Goal: Check status: Check status

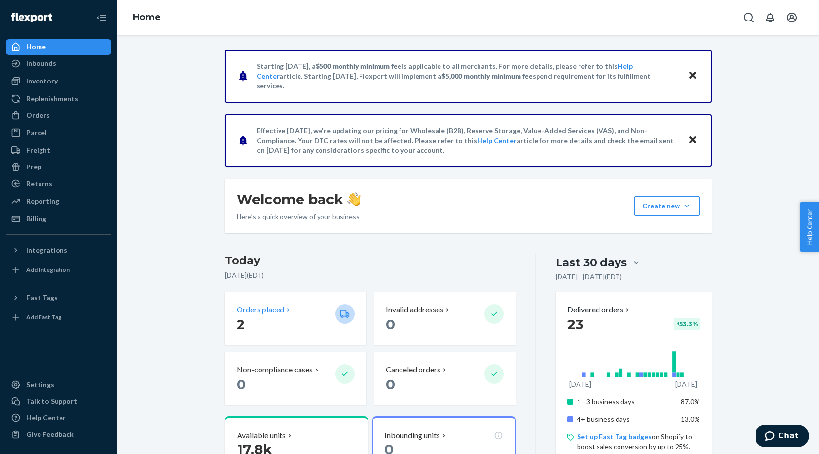
click at [267, 309] on p "Orders placed" at bounding box center [261, 309] width 48 height 11
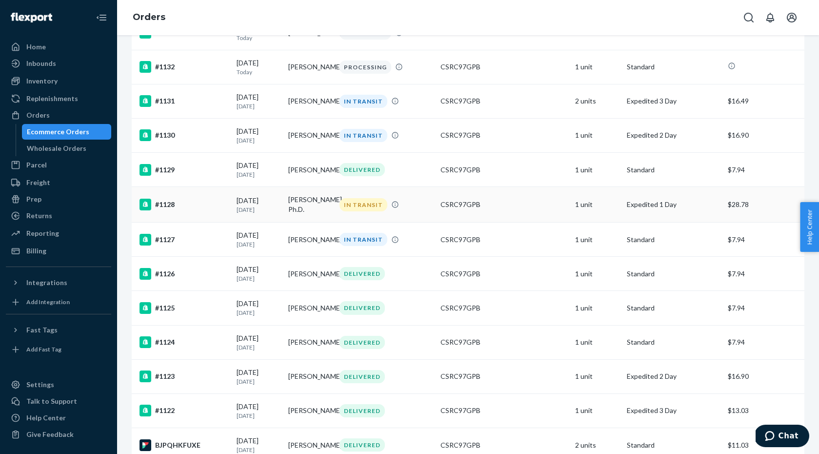
scroll to position [126, 0]
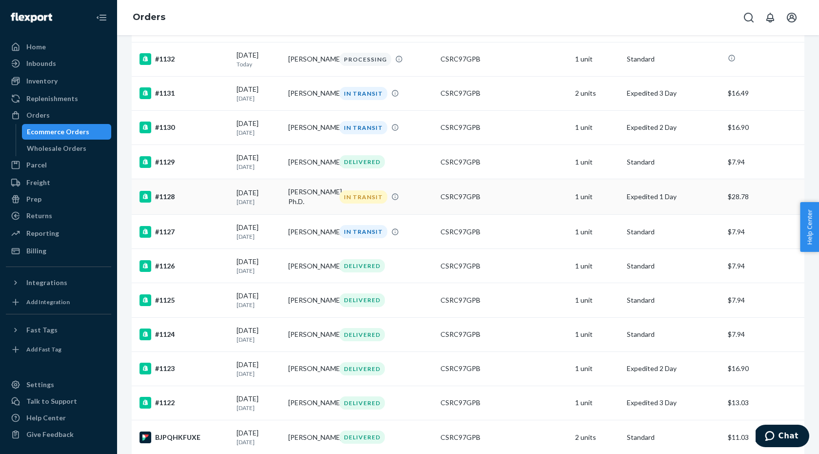
click at [296, 196] on td "[PERSON_NAME] Ph.D." at bounding box center [310, 197] width 52 height 36
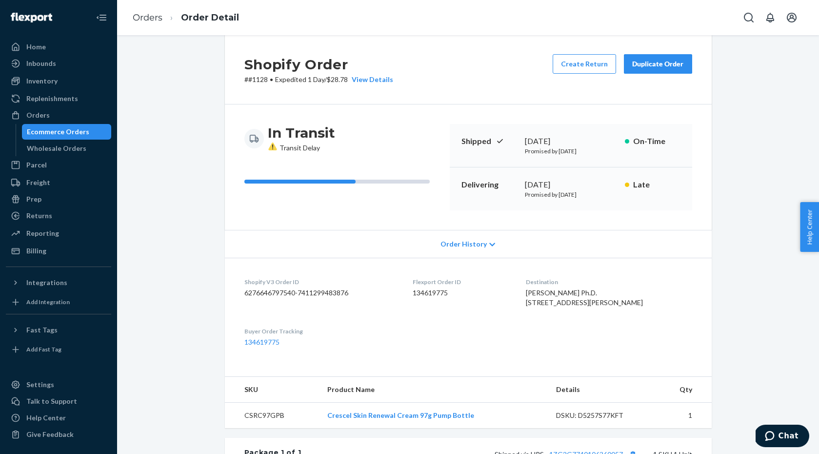
scroll to position [15, 0]
click at [471, 243] on span "Order History" at bounding box center [463, 244] width 46 height 10
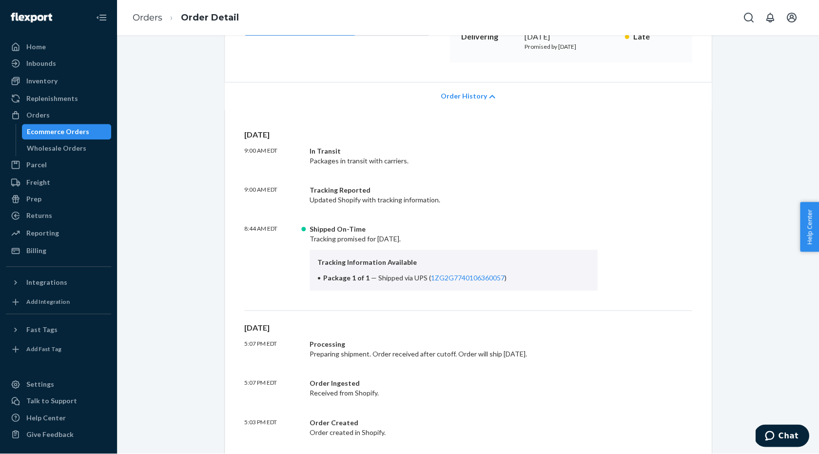
scroll to position [231, 0]
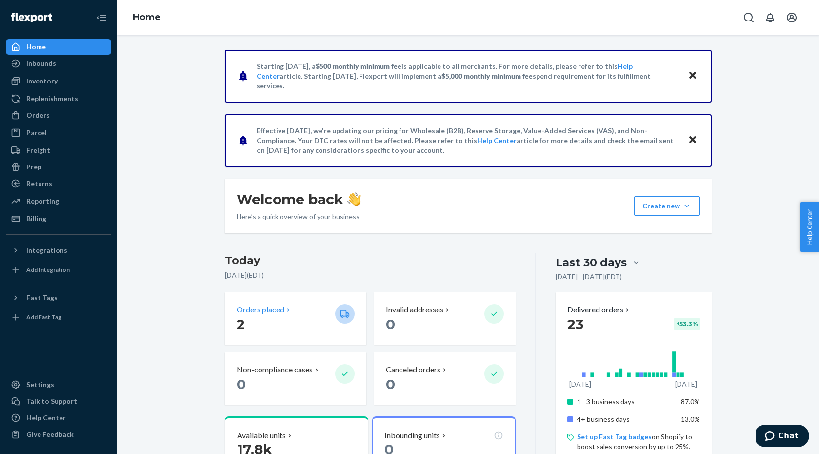
click at [262, 305] on p "Orders placed" at bounding box center [261, 309] width 48 height 11
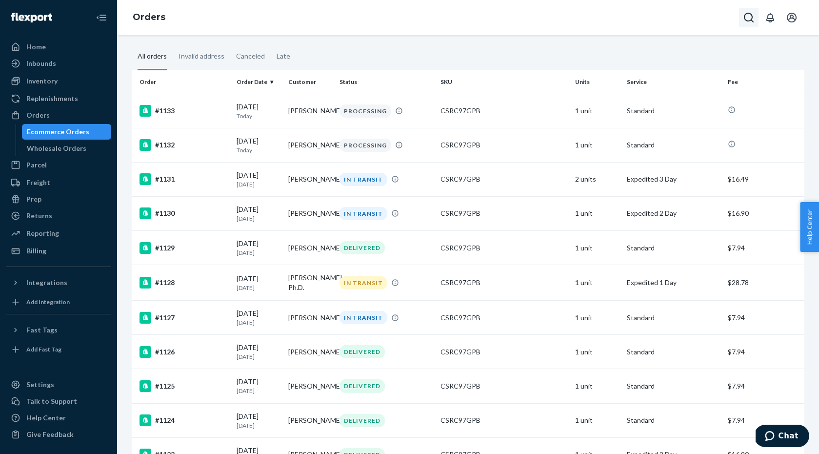
click at [751, 15] on icon "Open Search Box" at bounding box center [749, 18] width 10 height 10
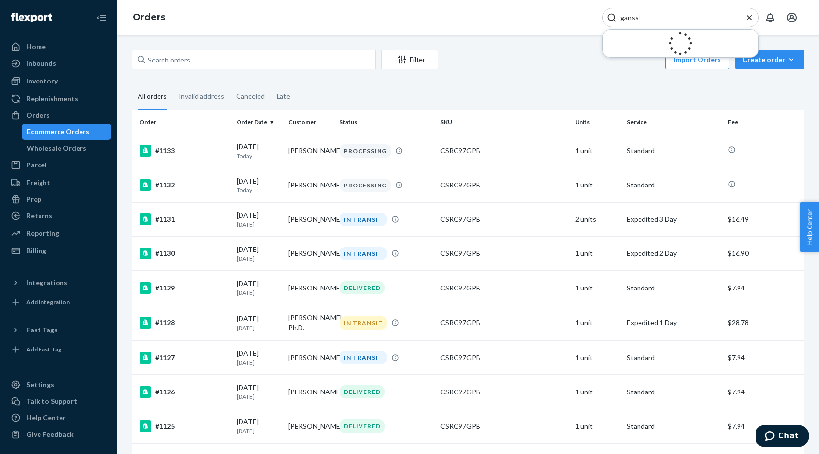
type input "ganssle"
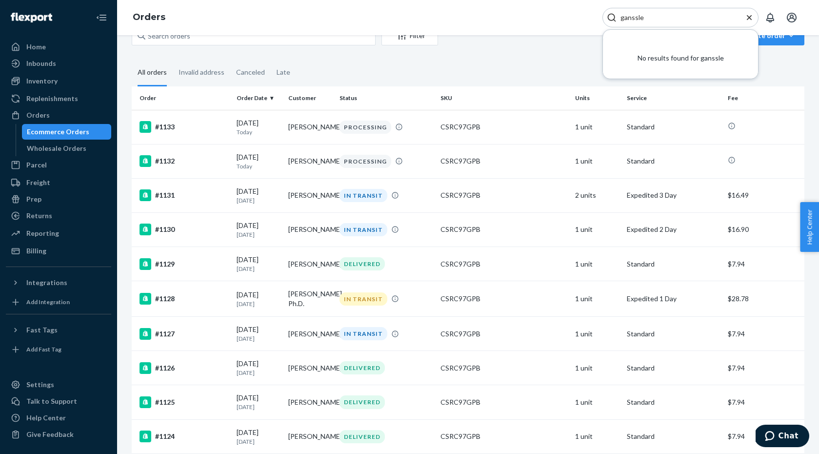
scroll to position [24, 0]
